Goal: Task Accomplishment & Management: Manage account settings

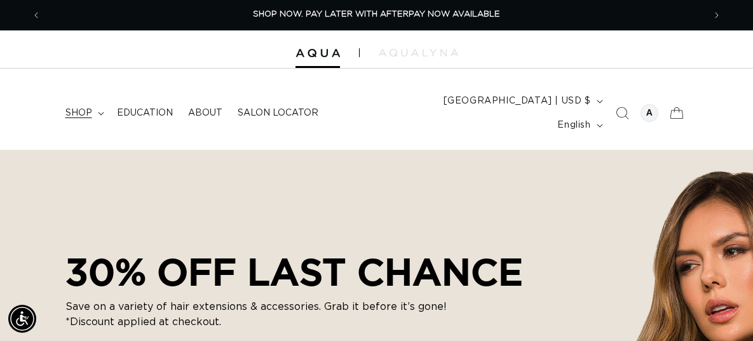
click at [99, 112] on icon at bounding box center [101, 113] width 6 height 3
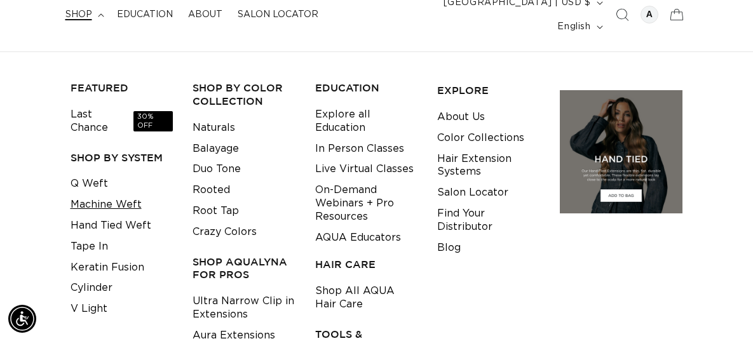
scroll to position [102, 0]
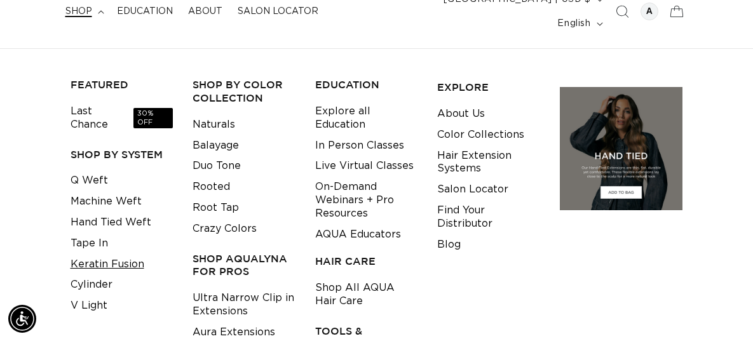
click at [129, 254] on link "Keratin Fusion" at bounding box center [107, 264] width 74 height 21
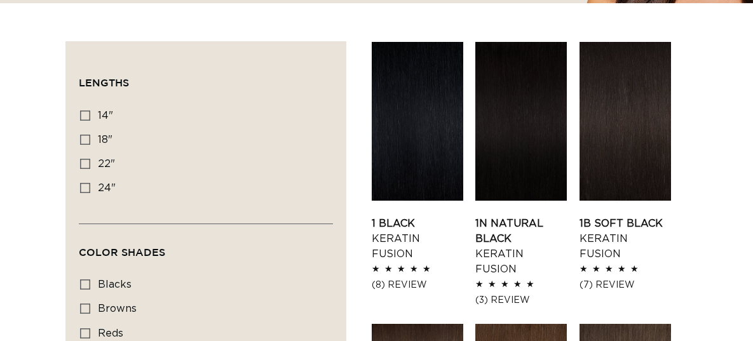
scroll to position [0, 662]
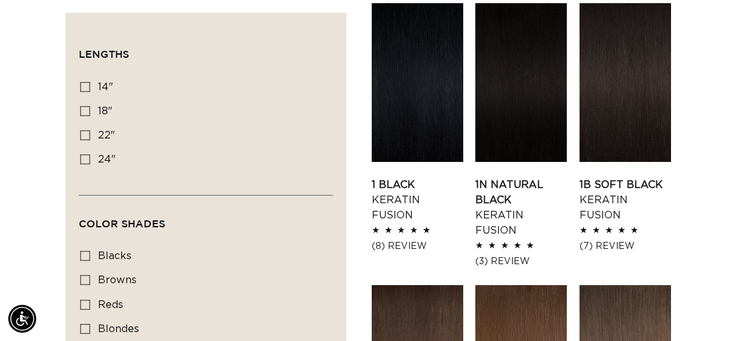
click at [535, 177] on link "1N Natural Black Keratin Fusion" at bounding box center [520, 207] width 91 height 61
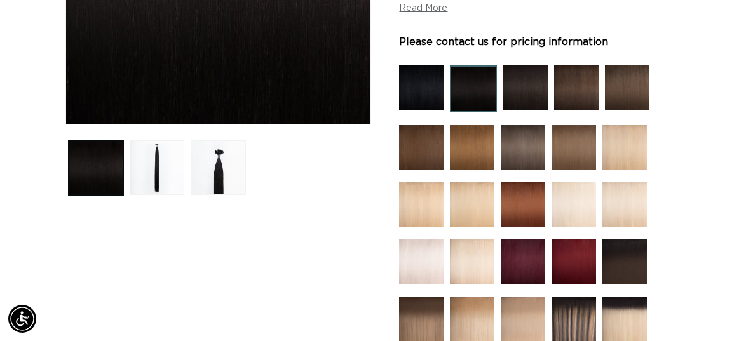
scroll to position [372, 0]
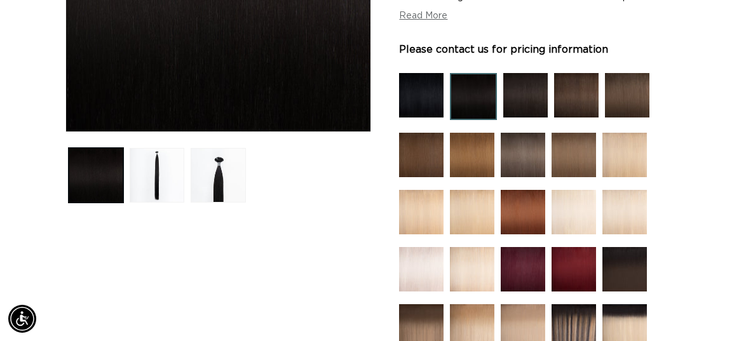
scroll to position [0, 0]
click at [520, 86] on img at bounding box center [525, 95] width 44 height 44
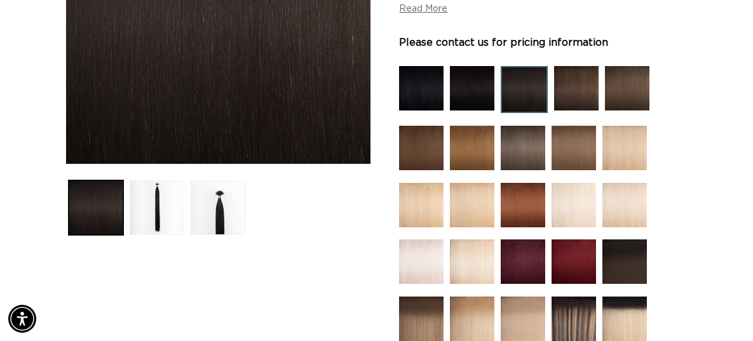
scroll to position [0, 1325]
click at [481, 84] on img at bounding box center [472, 88] width 44 height 44
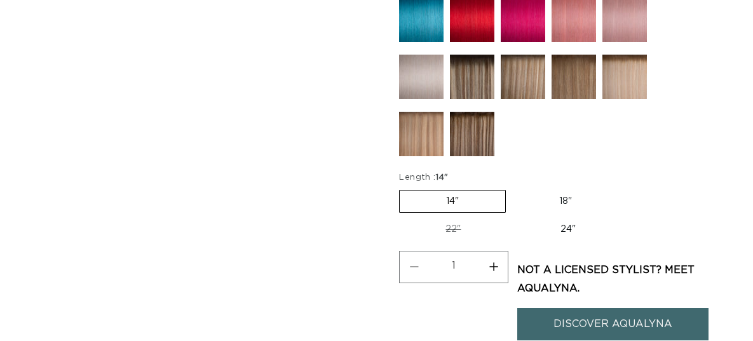
scroll to position [1023, 0]
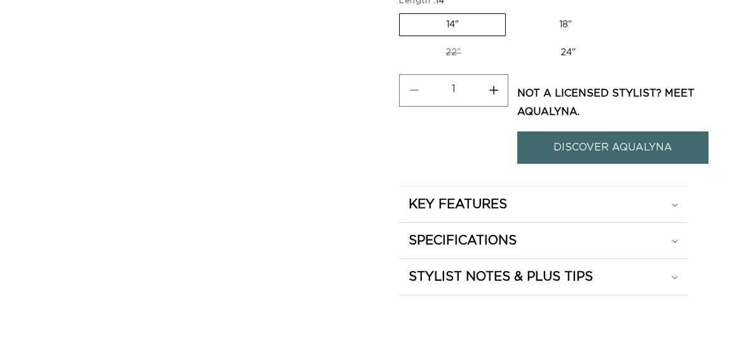
click at [568, 42] on label "24" Variant sold out or unavailable" at bounding box center [568, 53] width 108 height 22
click at [514, 39] on input "24" Variant sold out or unavailable" at bounding box center [513, 39] width 1 height 1
radio input "true"
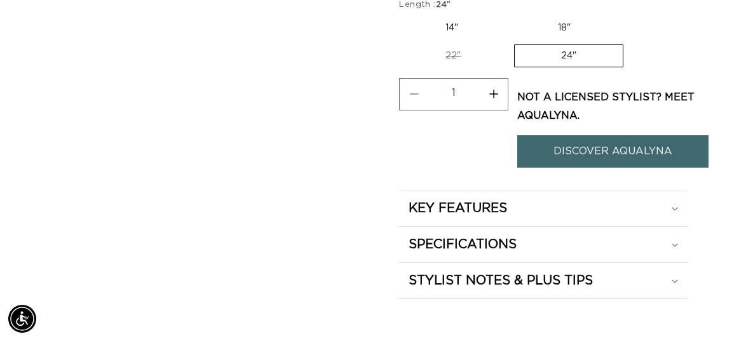
scroll to position [0, 662]
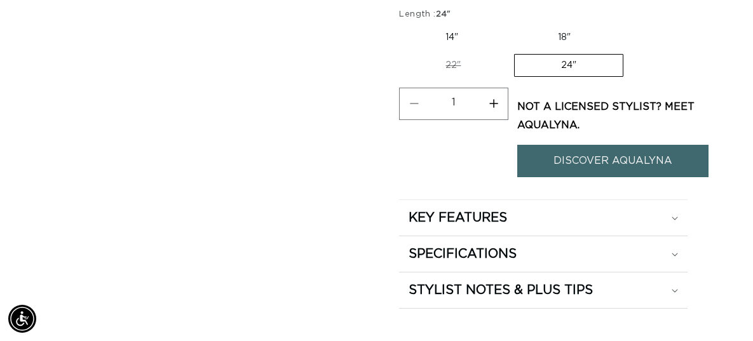
click at [631, 98] on p "Not a Licensed stylist? Meet Aqualyna." at bounding box center [612, 116] width 191 height 37
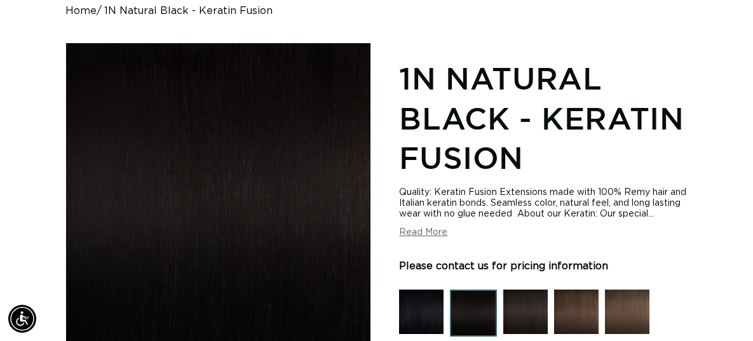
scroll to position [0, 0]
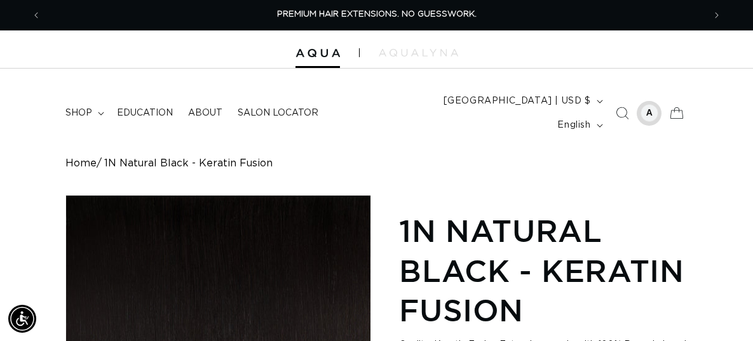
click at [646, 104] on div at bounding box center [649, 113] width 18 height 18
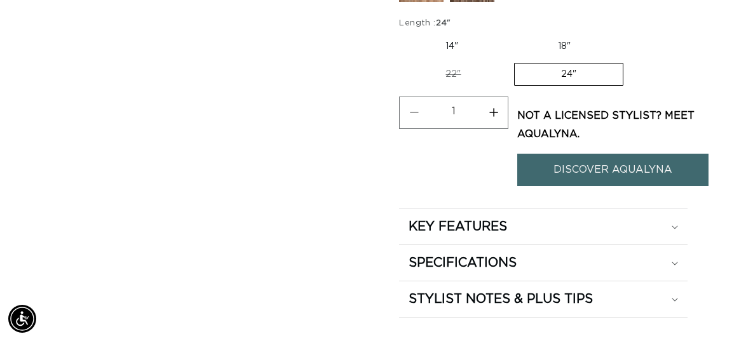
scroll to position [966, 0]
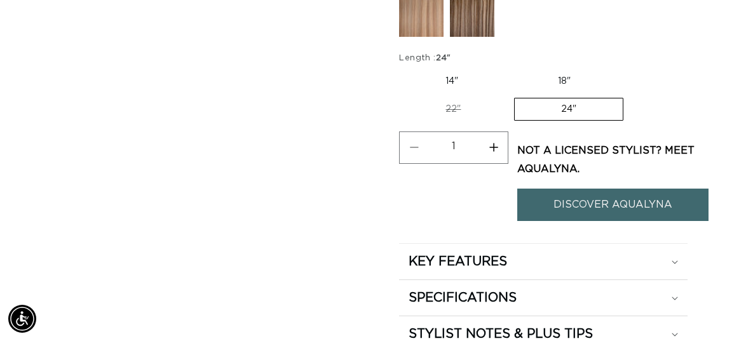
click at [586, 99] on label "24" Variant sold out or unavailable" at bounding box center [568, 109] width 109 height 23
click at [514, 96] on input "24" Variant sold out or unavailable" at bounding box center [513, 95] width 1 height 1
click at [463, 98] on label "22" Variant sold out or unavailable" at bounding box center [453, 109] width 108 height 22
click at [623, 69] on input "22" Variant sold out or unavailable" at bounding box center [623, 68] width 1 height 1
radio input "true"
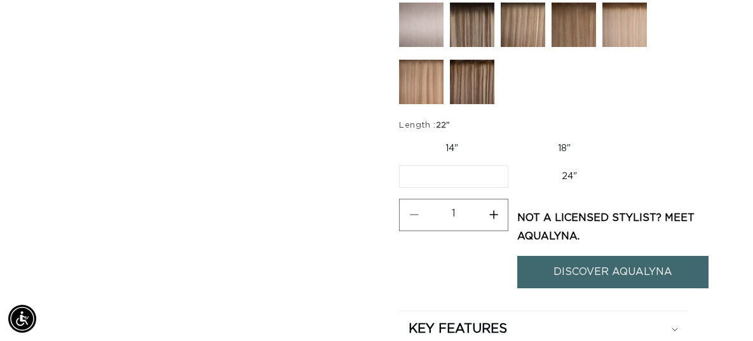
scroll to position [889, 0]
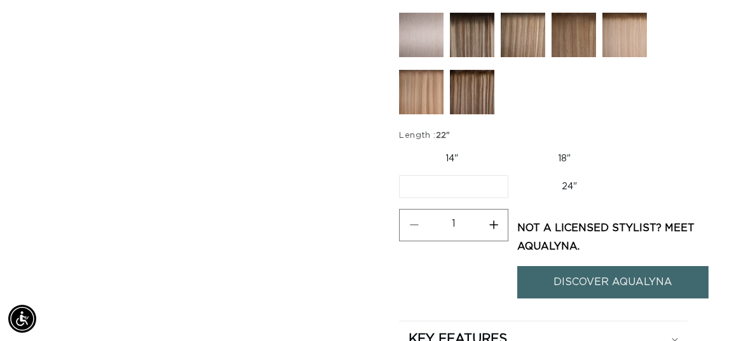
click at [555, 148] on label "18" Variant sold out or unavailable" at bounding box center [563, 159] width 105 height 22
click at [511, 145] on input "18" Variant sold out or unavailable" at bounding box center [511, 145] width 1 height 1
radio input "true"
click at [558, 177] on label "24" Variant sold out or unavailable" at bounding box center [568, 188] width 108 height 22
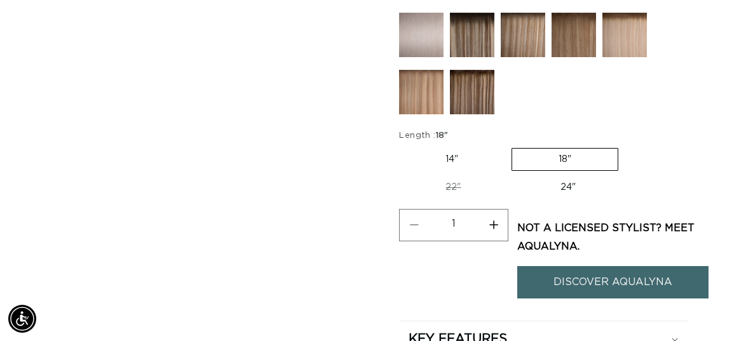
click at [514, 174] on input "24" Variant sold out or unavailable" at bounding box center [513, 174] width 1 height 1
radio input "true"
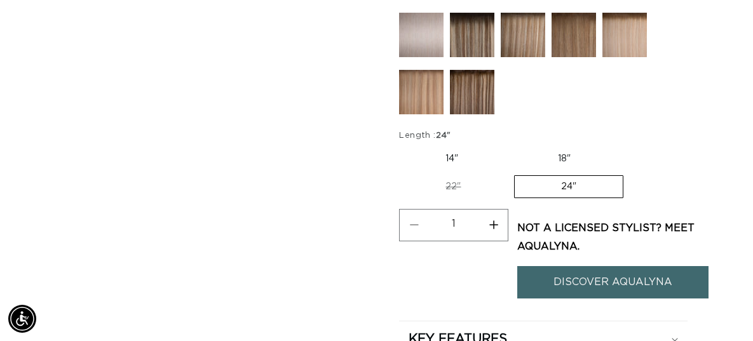
click at [541, 225] on p "Not a Licensed stylist? Meet Aqualyna." at bounding box center [612, 237] width 191 height 37
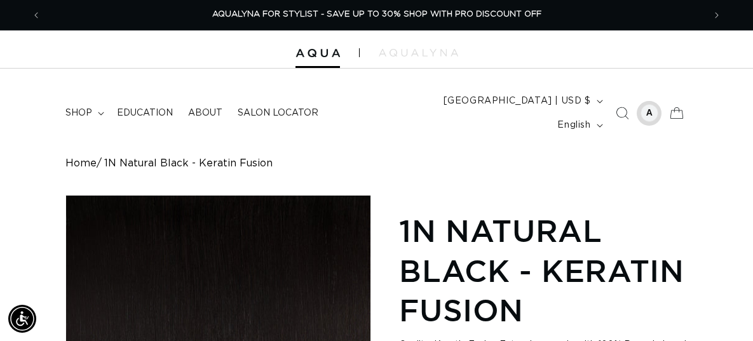
click at [649, 104] on div at bounding box center [649, 113] width 18 height 18
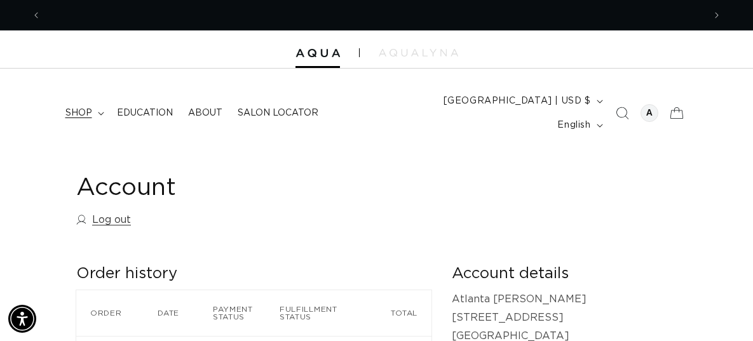
scroll to position [0, 662]
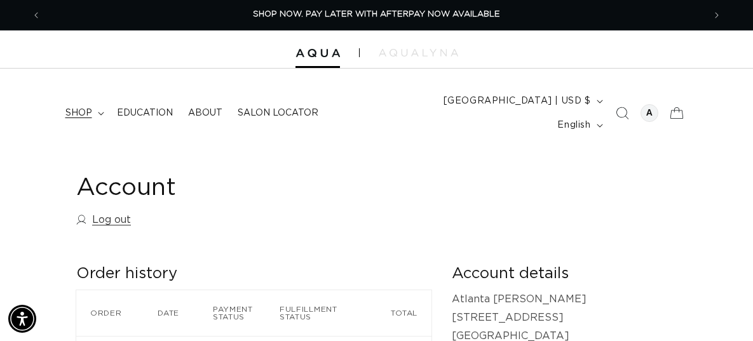
click at [92, 101] on summary "shop" at bounding box center [83, 113] width 51 height 27
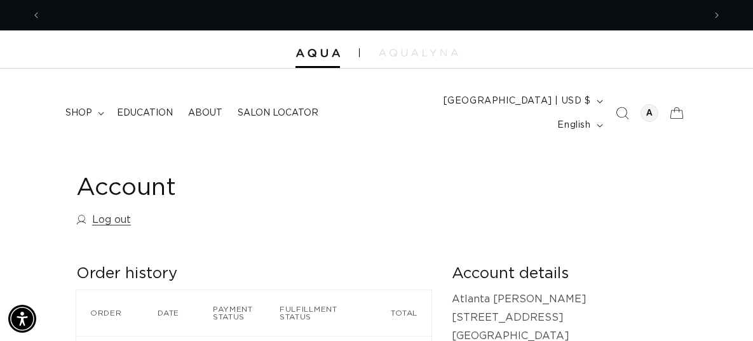
scroll to position [0, 662]
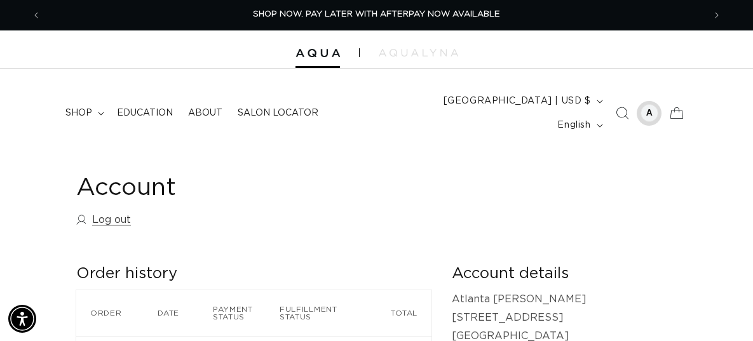
click at [649, 104] on div at bounding box center [649, 113] width 18 height 18
click at [98, 105] on summary "shop" at bounding box center [83, 113] width 51 height 27
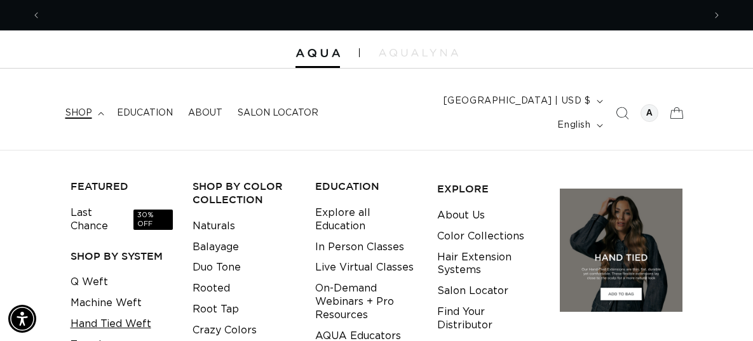
click at [117, 314] on link "Hand Tied Weft" at bounding box center [110, 324] width 81 height 21
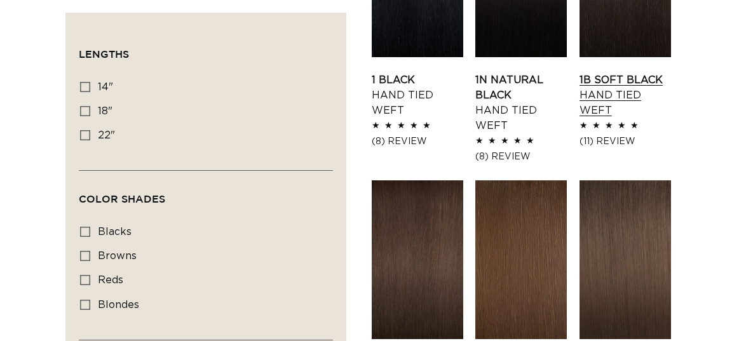
scroll to position [0, 662]
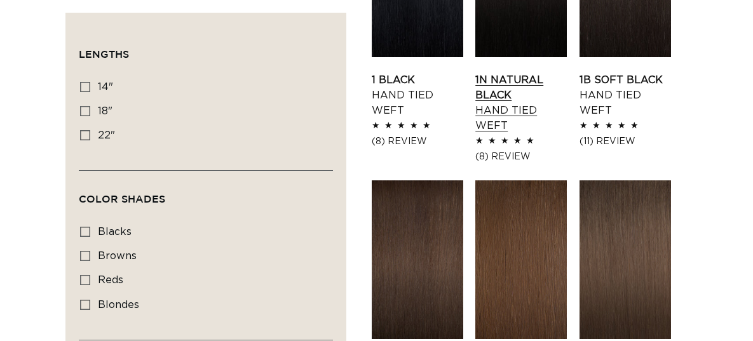
click at [543, 72] on link "1N Natural Black Hand Tied Weft" at bounding box center [520, 102] width 91 height 61
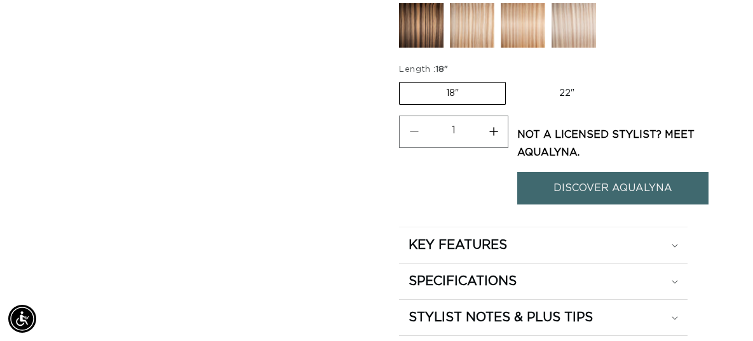
scroll to position [758, 0]
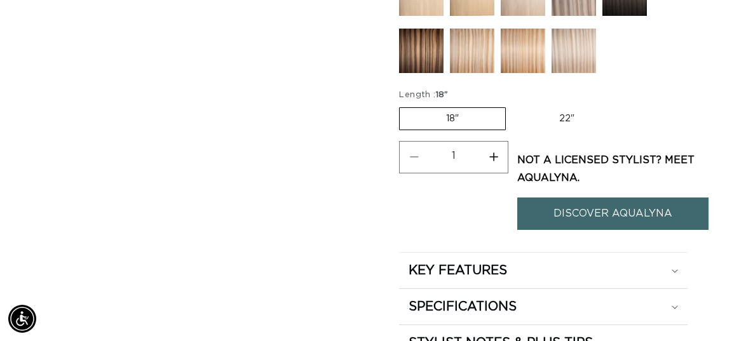
click at [480, 107] on label "18" Variant sold out or unavailable" at bounding box center [452, 118] width 107 height 23
click at [403, 105] on input "18" Variant sold out or unavailable" at bounding box center [402, 105] width 1 height 1
click at [480, 107] on label "18" Variant sold out or unavailable" at bounding box center [452, 118] width 107 height 23
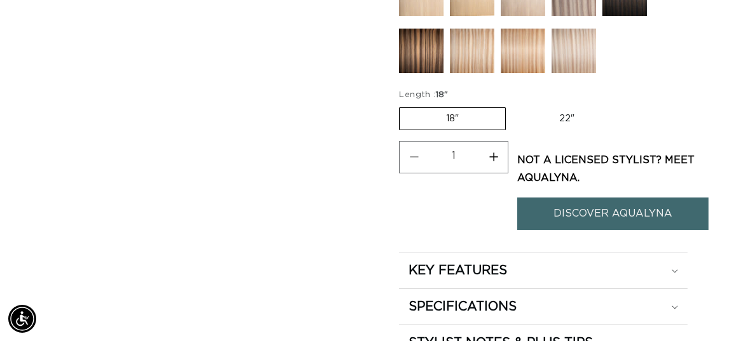
click at [403, 105] on input "18" Variant sold out or unavailable" at bounding box center [402, 105] width 1 height 1
click at [464, 141] on input "1" at bounding box center [453, 155] width 51 height 29
click at [497, 141] on button "Increase quantity for 1N Natural Black - Hand Tied Weft" at bounding box center [493, 157] width 29 height 32
type input "2"
click at [561, 198] on link "DISCOVER AQUALYNA" at bounding box center [612, 214] width 191 height 32
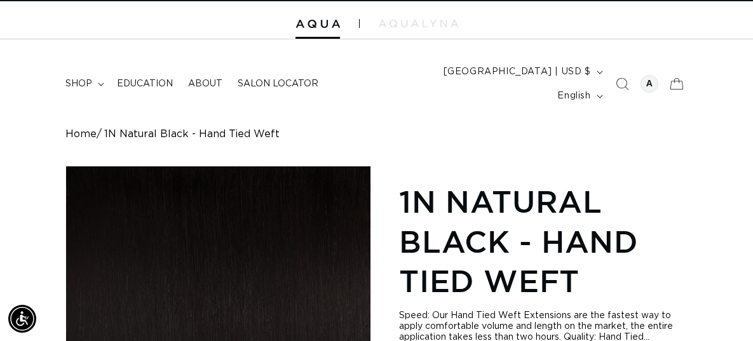
scroll to position [0, 0]
click at [646, 75] on div at bounding box center [649, 84] width 18 height 18
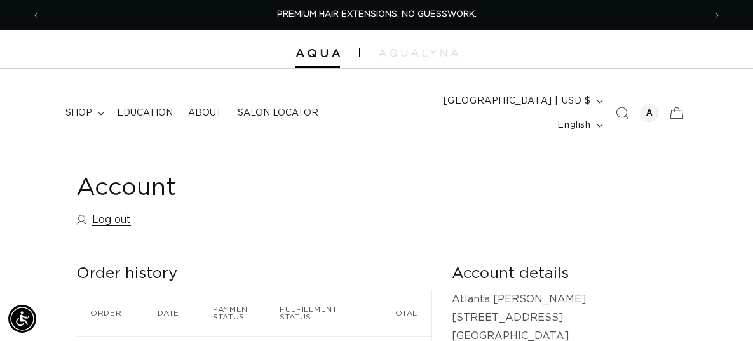
click at [119, 211] on link "Log out" at bounding box center [103, 220] width 55 height 18
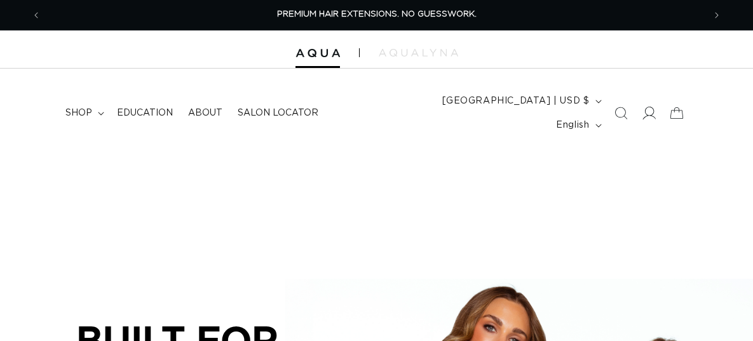
click at [645, 111] on span at bounding box center [648, 113] width 28 height 28
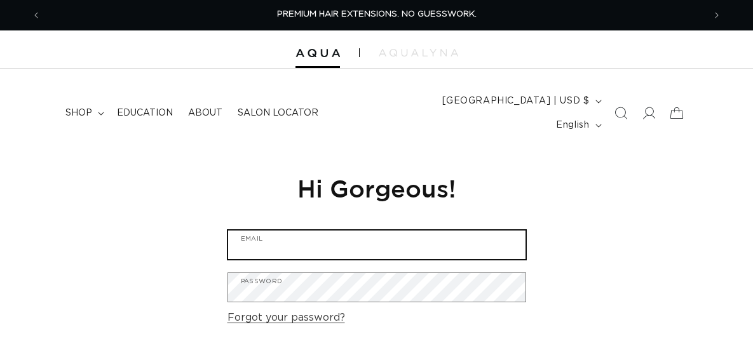
click at [355, 231] on input "Email" at bounding box center [376, 245] width 297 height 29
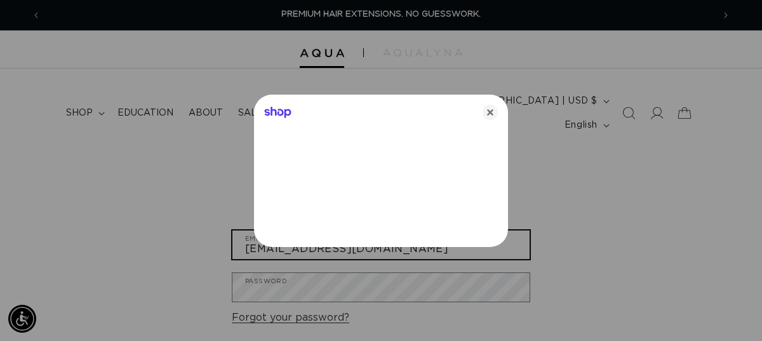
type input "[EMAIL_ADDRESS][DOMAIN_NAME]"
click at [486, 105] on icon "Close" at bounding box center [490, 112] width 15 height 15
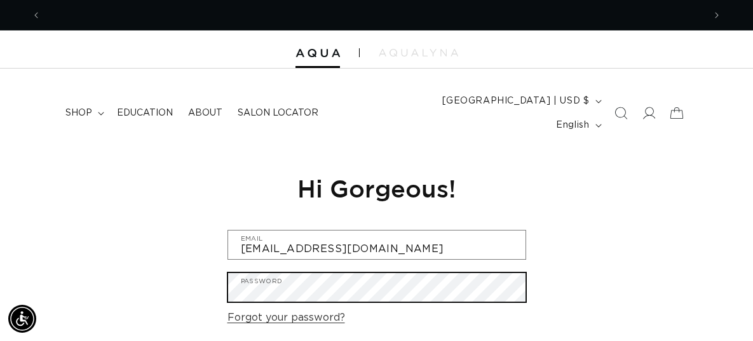
scroll to position [0, 1325]
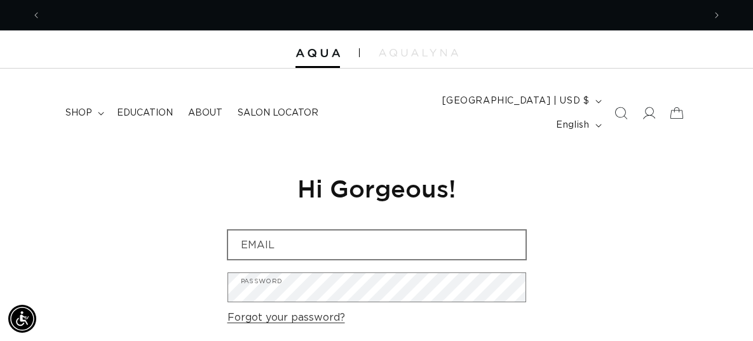
scroll to position [0, 662]
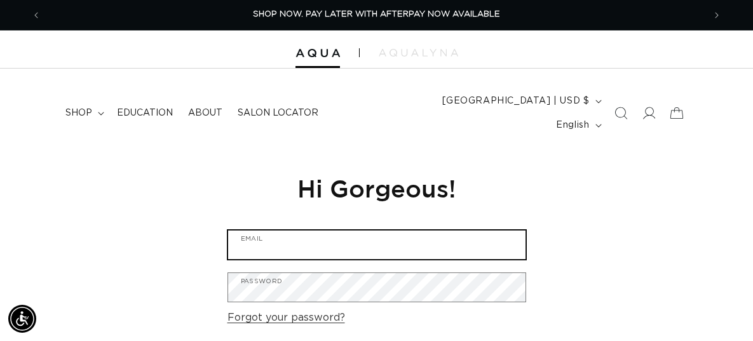
click at [462, 231] on input "Email" at bounding box center [376, 245] width 297 height 29
type input "hairbyatl@gmail.com"
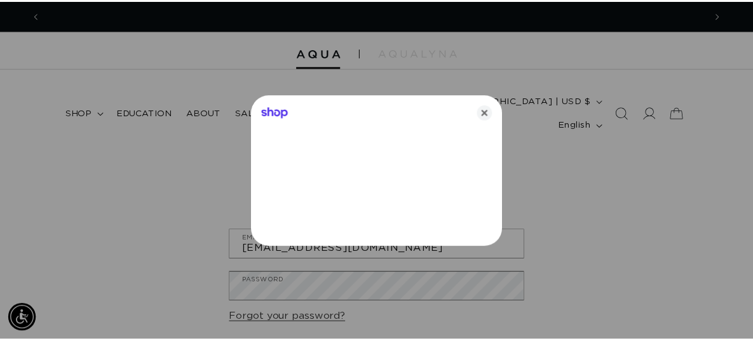
scroll to position [0, 1344]
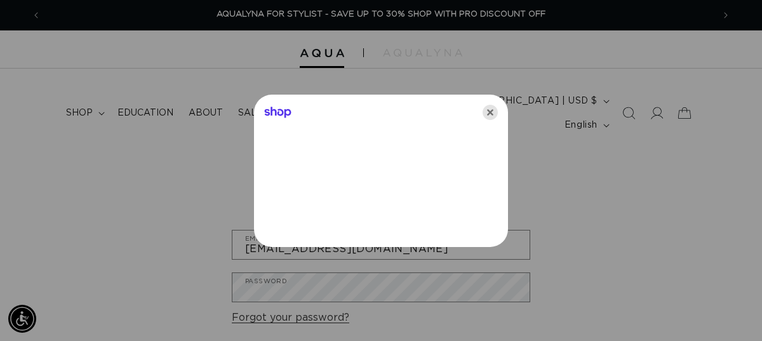
click at [488, 112] on icon "Close" at bounding box center [490, 112] width 15 height 15
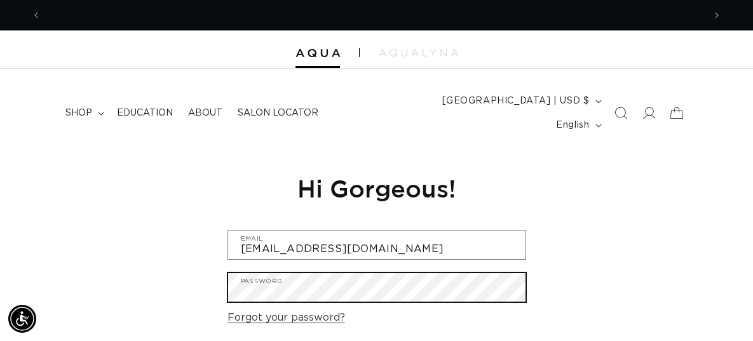
scroll to position [0, 0]
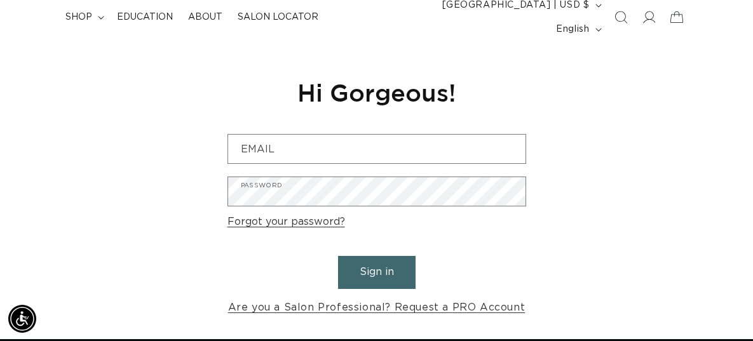
scroll to position [0, 662]
click at [330, 213] on link "Forgot your password?" at bounding box center [285, 222] width 117 height 18
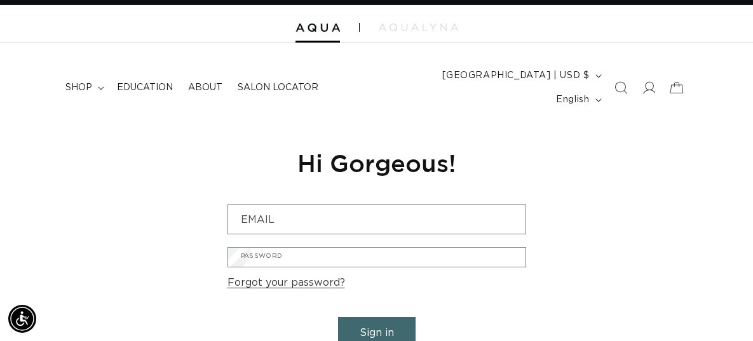
click at [0, 0] on input "Email" at bounding box center [0, 0] width 0 height 0
type input "[EMAIL_ADDRESS][DOMAIN_NAME]"
click at [0, 0] on button "Submit" at bounding box center [0, 0] width 0 height 0
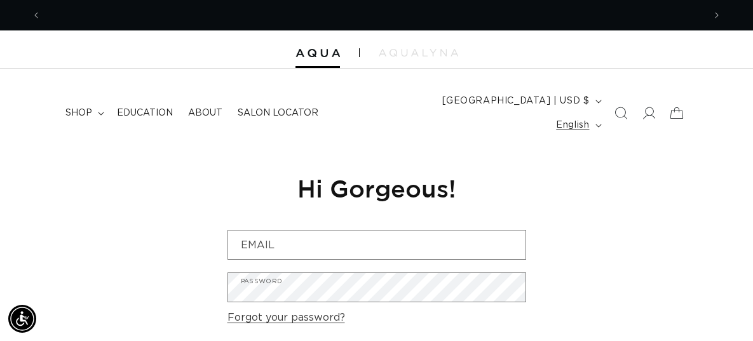
scroll to position [0, 662]
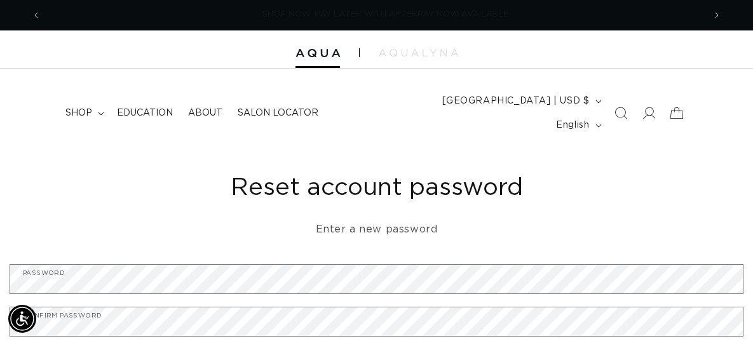
scroll to position [0, 1325]
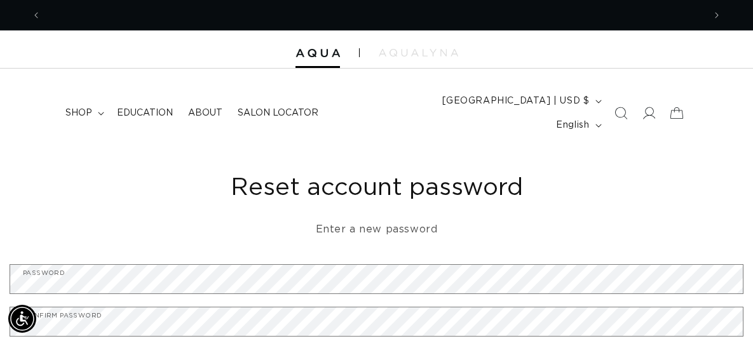
scroll to position [0, 0]
click at [265, 282] on form "Password Confirm password Reset password" at bounding box center [377, 334] width 734 height 140
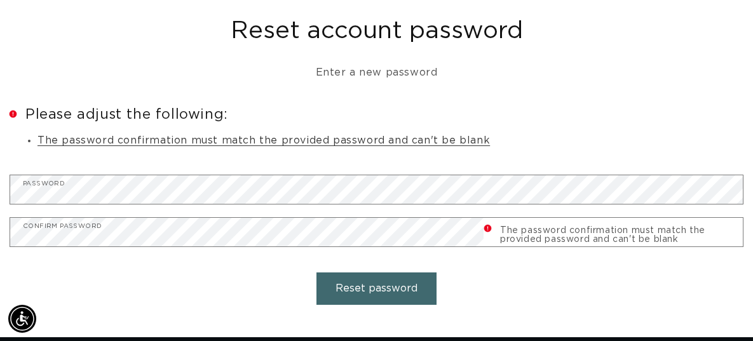
scroll to position [170, 0]
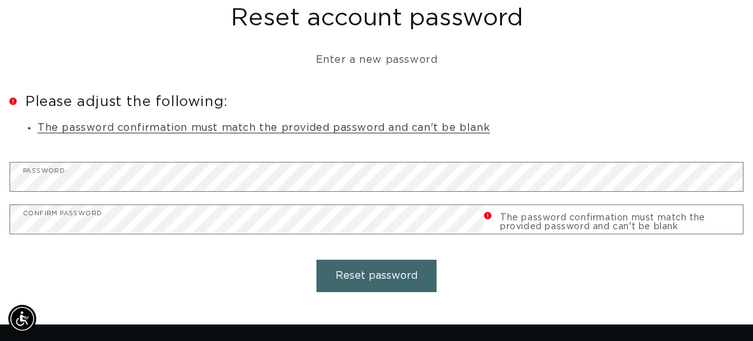
drag, startPoint x: 759, startPoint y: 60, endPoint x: 764, endPoint y: 100, distance: 39.7
click at [752, 100] on html "Skip to content PREMIUM HAIR EXTENSIONS. NO GUESSWORK. SHOP NOW. PAY LATER WITH…" at bounding box center [376, 0] width 753 height 341
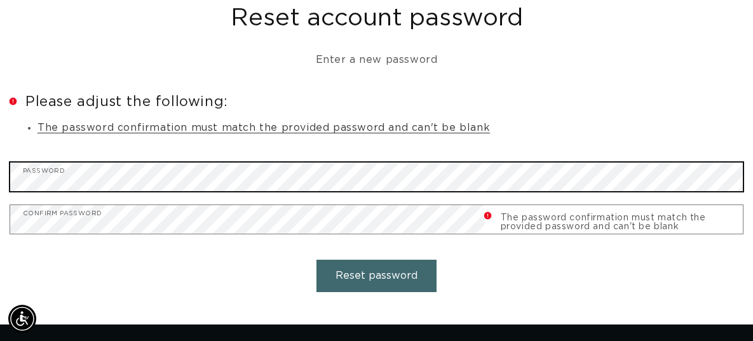
scroll to position [0, 1325]
click at [316, 260] on button "Reset password" at bounding box center [376, 276] width 120 height 32
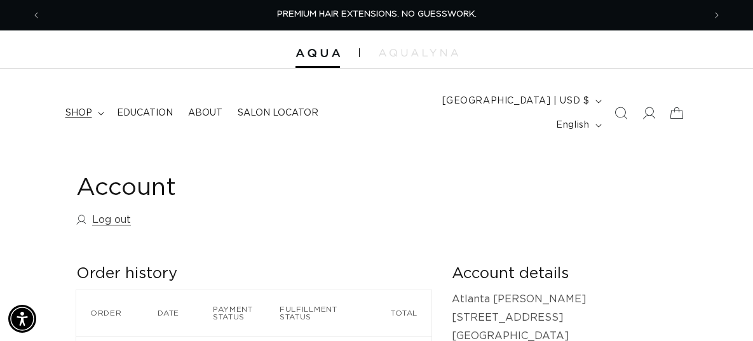
click at [99, 106] on summary "shop" at bounding box center [83, 113] width 51 height 27
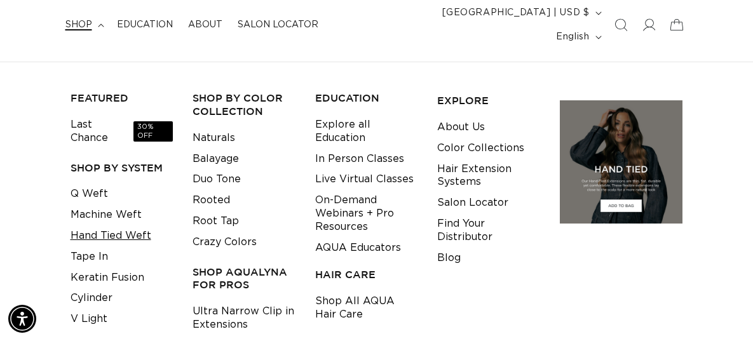
scroll to position [102, 0]
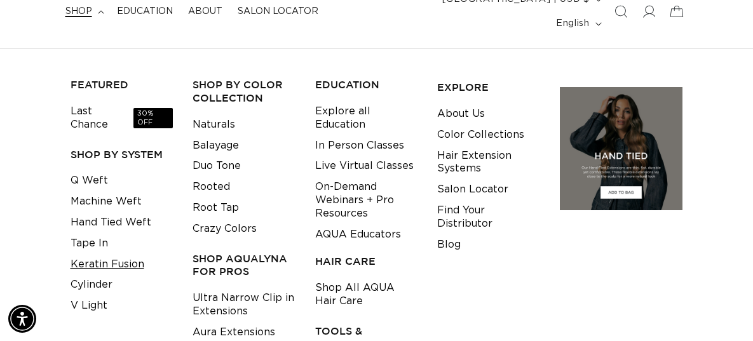
click at [126, 254] on link "Keratin Fusion" at bounding box center [107, 264] width 74 height 21
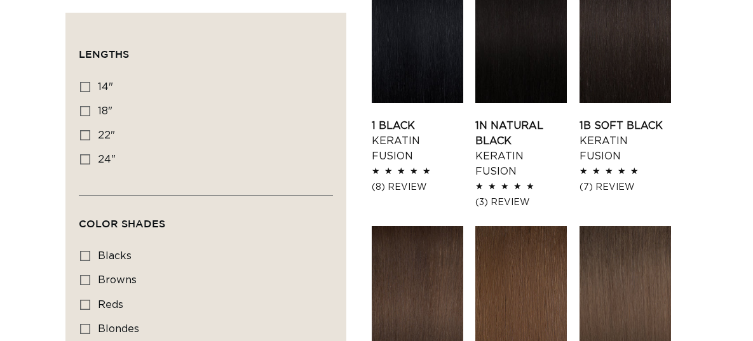
scroll to position [530, 0]
click at [525, 118] on link "1N Natural Black Keratin Fusion" at bounding box center [520, 148] width 91 height 61
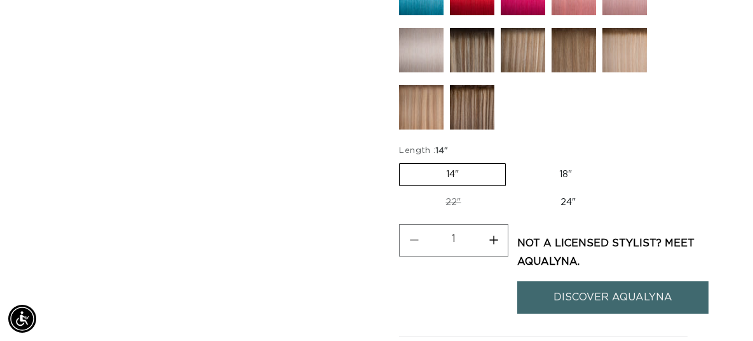
scroll to position [0, 662]
click at [570, 192] on label "24" Variant sold out or unavailable" at bounding box center [568, 203] width 108 height 22
click at [514, 189] on input "24" Variant sold out or unavailable" at bounding box center [513, 189] width 1 height 1
radio input "true"
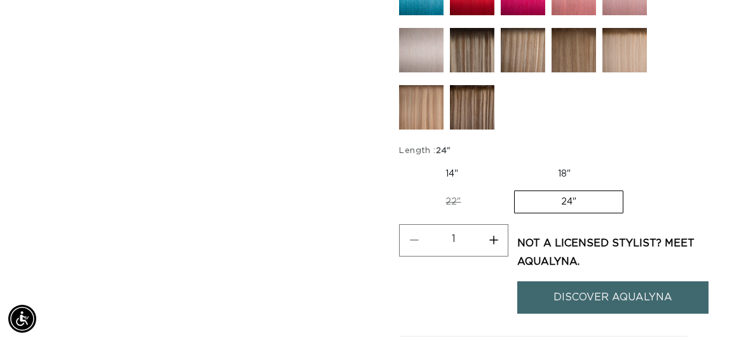
click at [568, 199] on label "24" Variant sold out or unavailable" at bounding box center [568, 202] width 109 height 23
click at [514, 189] on input "24" Variant sold out or unavailable" at bounding box center [513, 188] width 1 height 1
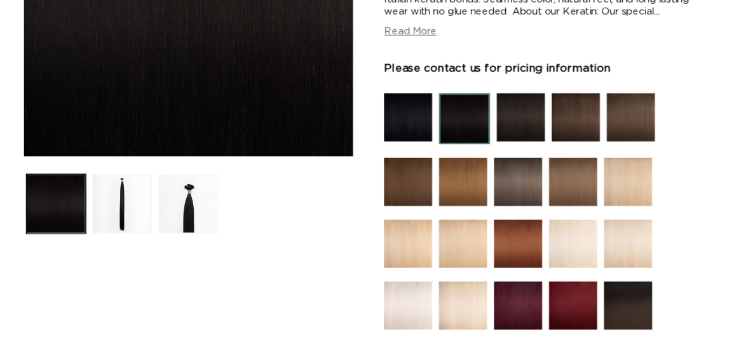
scroll to position [0, 1325]
